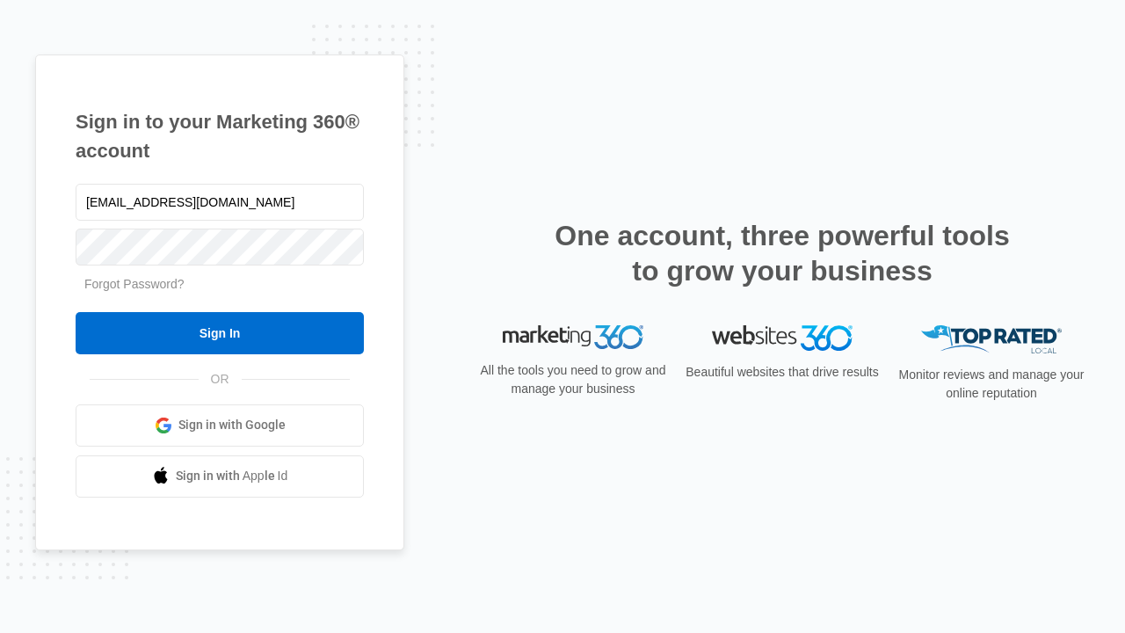
type input "[EMAIL_ADDRESS][DOMAIN_NAME]"
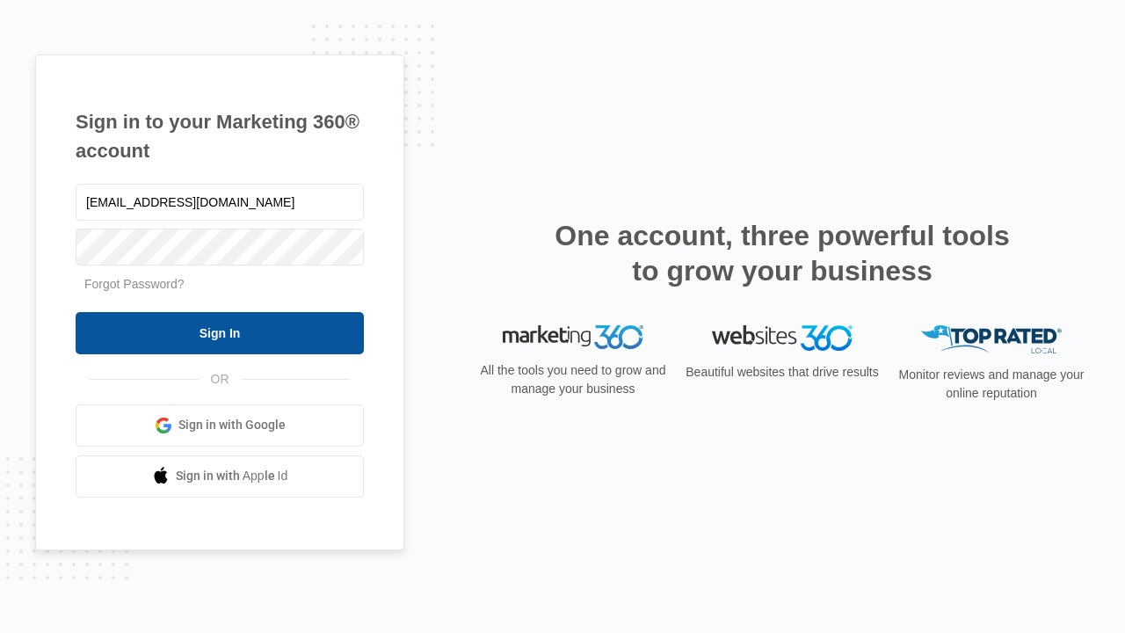
click at [220, 332] on input "Sign In" at bounding box center [220, 333] width 288 height 42
